Goal: Task Accomplishment & Management: Manage account settings

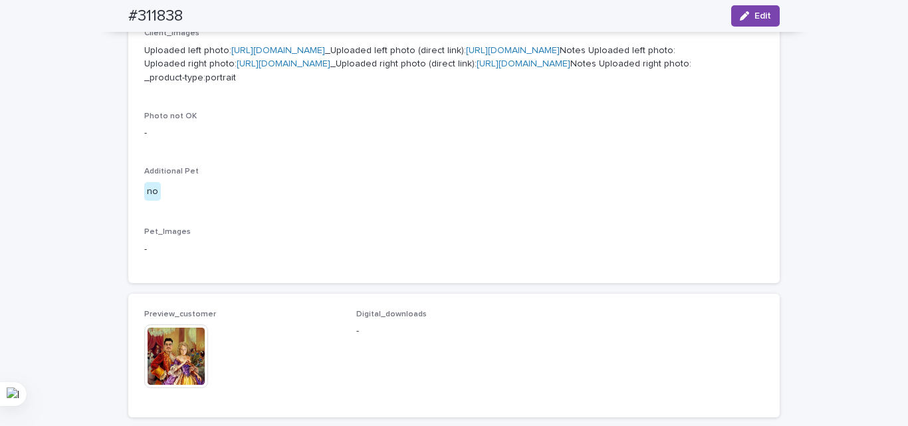
scroll to position [997, 0]
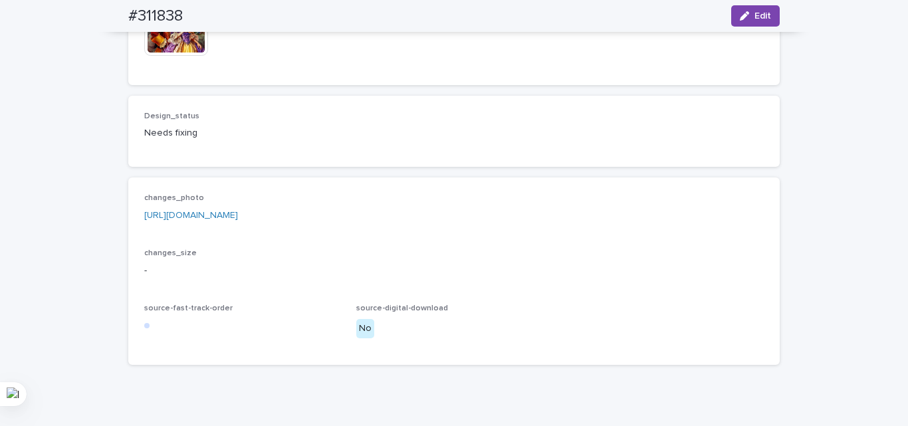
click at [358, 167] on div "Design_status Needs fixing" at bounding box center [453, 131] width 651 height 71
drag, startPoint x: 495, startPoint y: 258, endPoint x: 501, endPoint y: 251, distance: 8.9
click at [499, 151] on div "Design_status Needs fixing" at bounding box center [454, 131] width 620 height 39
click at [745, 12] on div "button" at bounding box center [747, 15] width 15 height 9
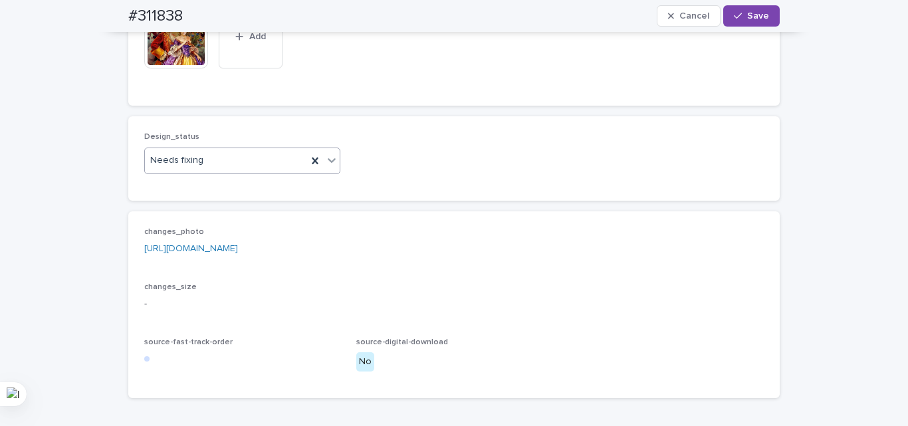
click at [224, 172] on div "Needs fixing" at bounding box center [226, 161] width 162 height 22
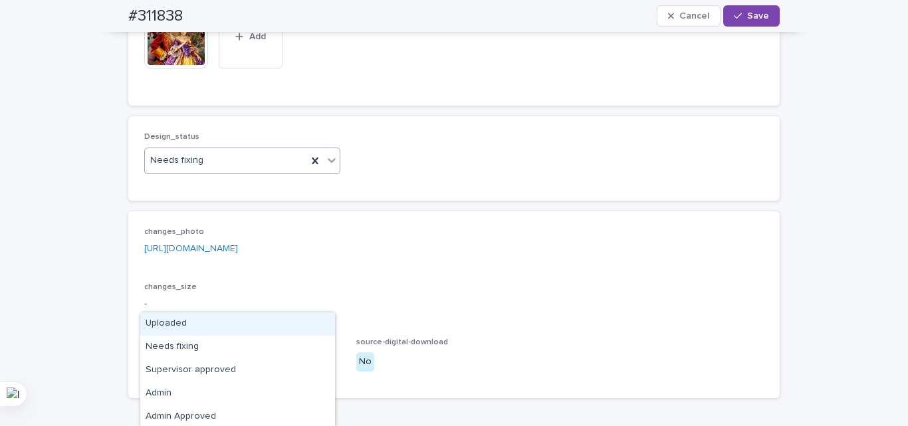
click at [185, 326] on div "Uploaded" at bounding box center [237, 323] width 195 height 23
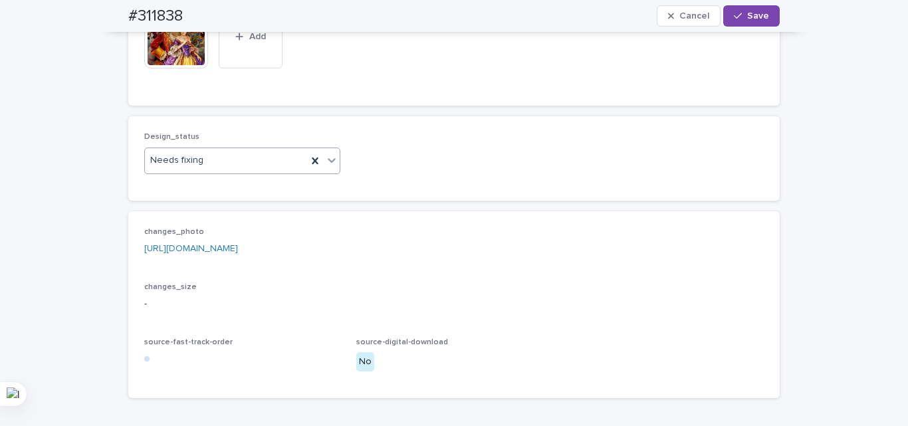
click at [259, 106] on div "Preview_customer This file cannot be opened Download File Add Digital_downloads" at bounding box center [453, 40] width 651 height 132
click at [205, 8] on icon at bounding box center [208, 4] width 7 height 7
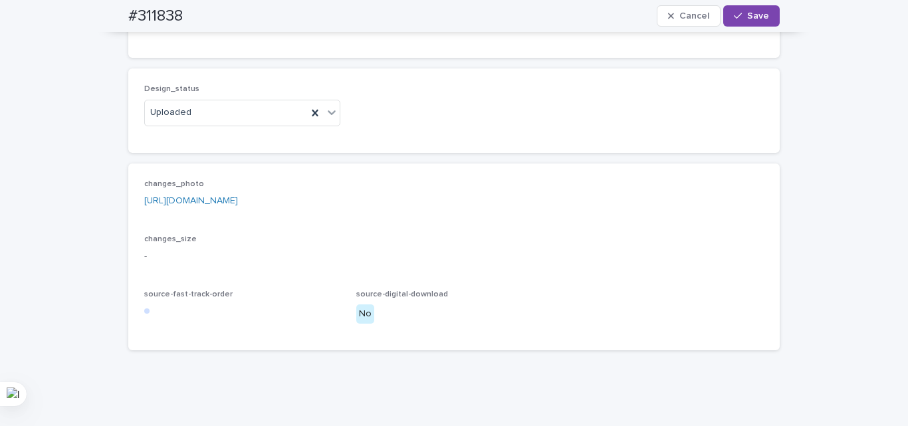
click at [178, 20] on span "Add" at bounding box center [183, 15] width 17 height 9
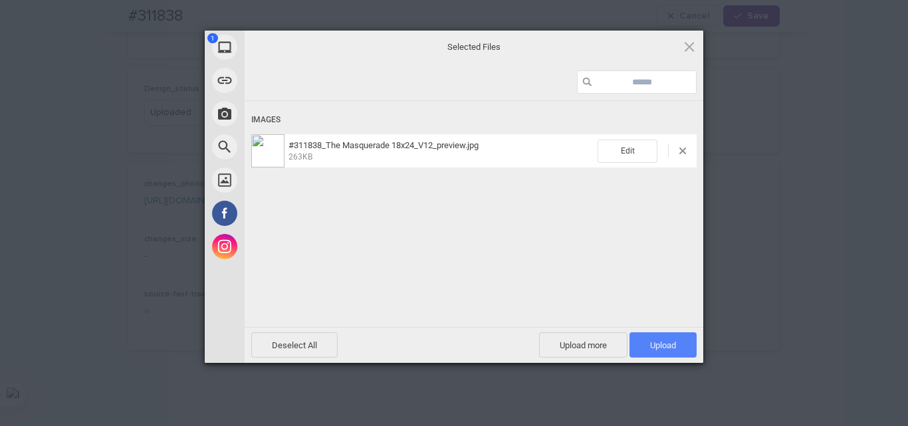
drag, startPoint x: 659, startPoint y: 342, endPoint x: 649, endPoint y: 344, distance: 10.3
click at [657, 342] on span "Upload 1" at bounding box center [663, 345] width 26 height 10
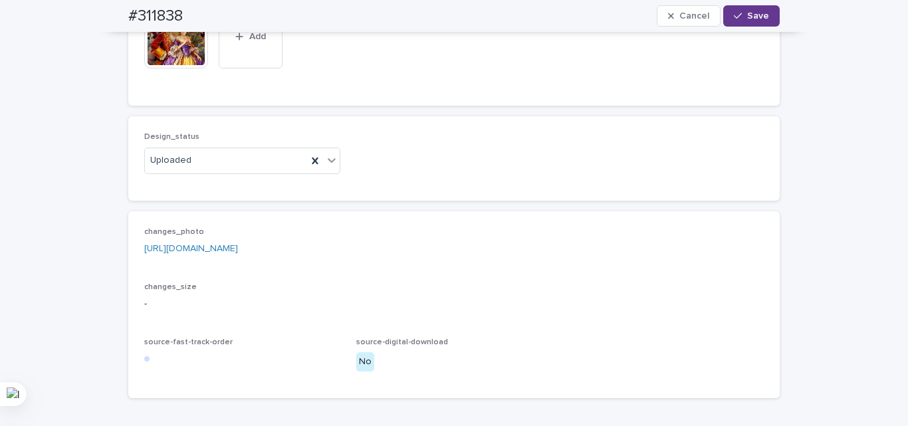
click at [747, 16] on span "Save" at bounding box center [758, 15] width 22 height 9
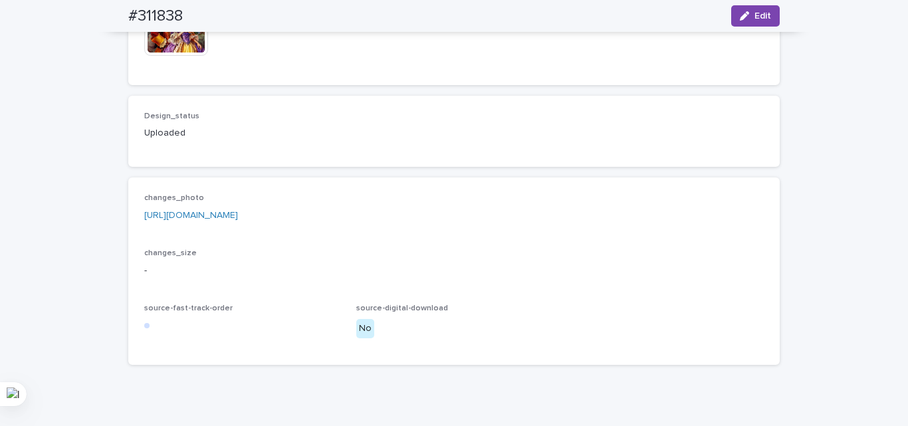
click at [504, 69] on span "Digital_downloads -" at bounding box center [454, 23] width 196 height 92
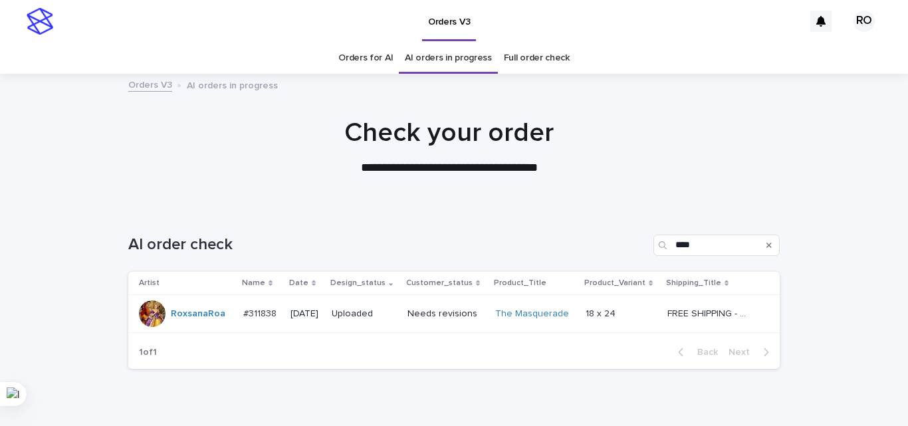
click at [331, 229] on div "AI order check ****" at bounding box center [453, 240] width 651 height 64
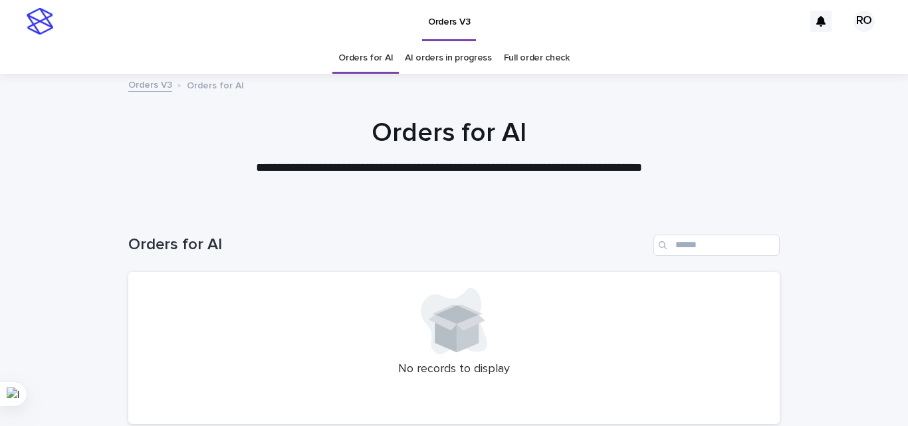
scroll to position [66, 0]
